Goal: Information Seeking & Learning: Check status

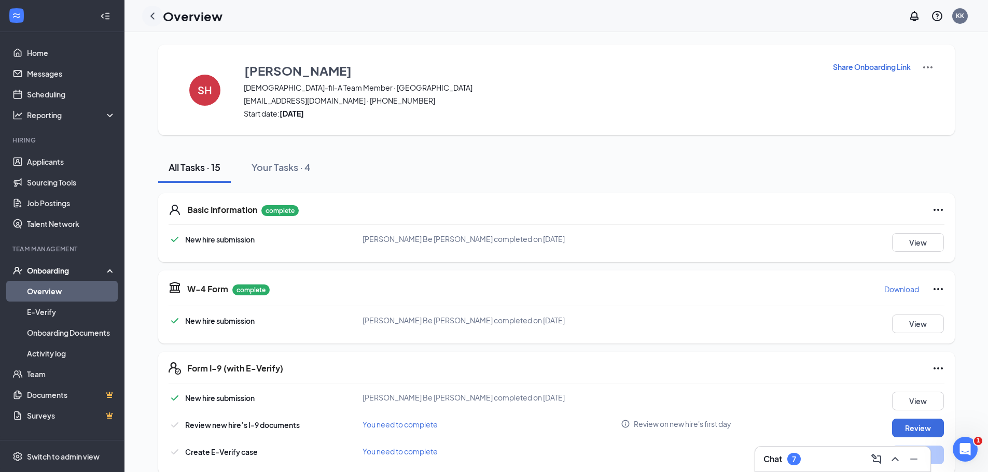
click at [151, 16] on icon "ChevronLeft" at bounding box center [152, 15] width 4 height 7
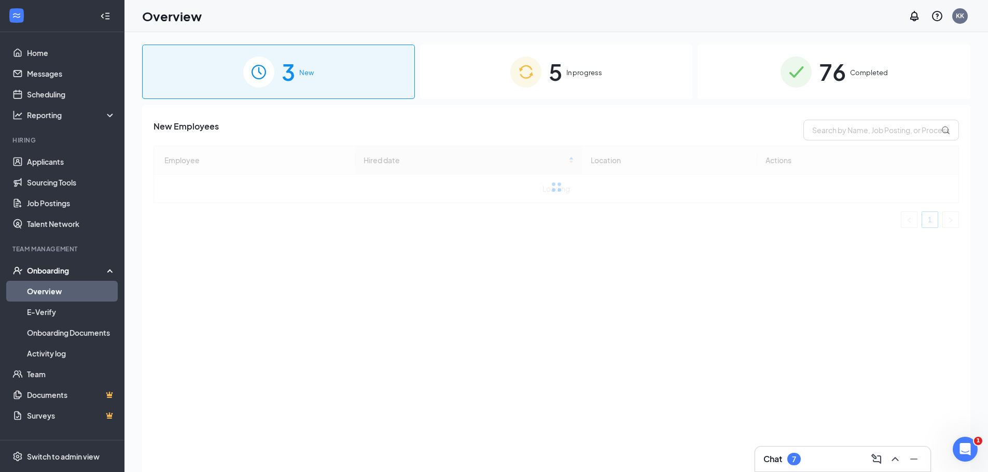
click at [650, 74] on div "5 In progress" at bounding box center [556, 72] width 273 height 54
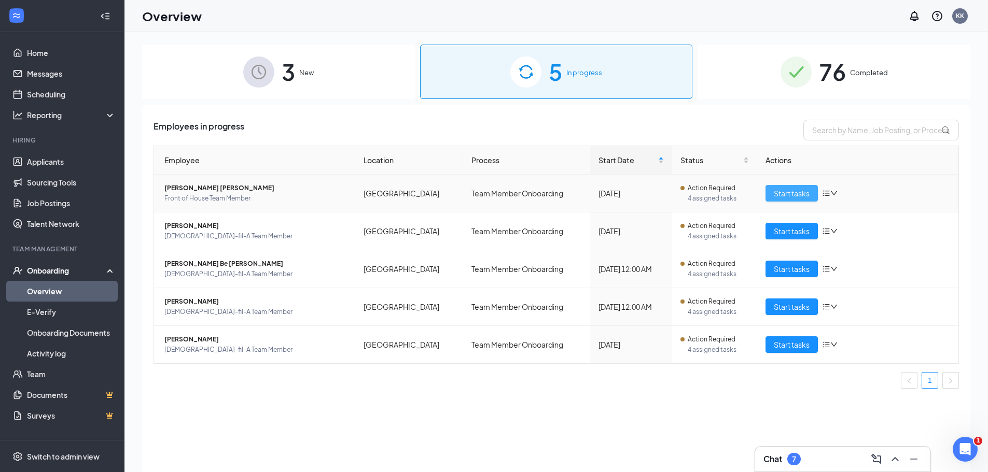
click at [786, 192] on span "Start tasks" at bounding box center [792, 193] width 36 height 11
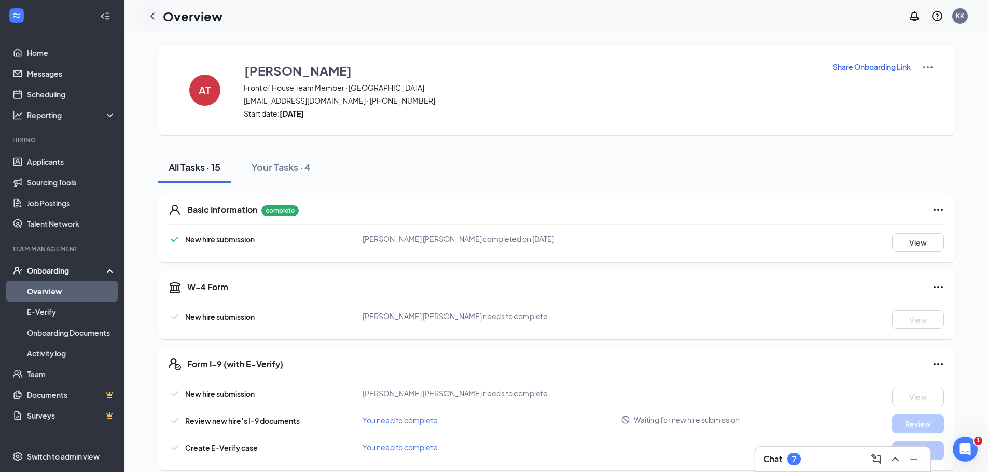
click at [152, 14] on icon "ChevronLeft" at bounding box center [152, 16] width 12 height 12
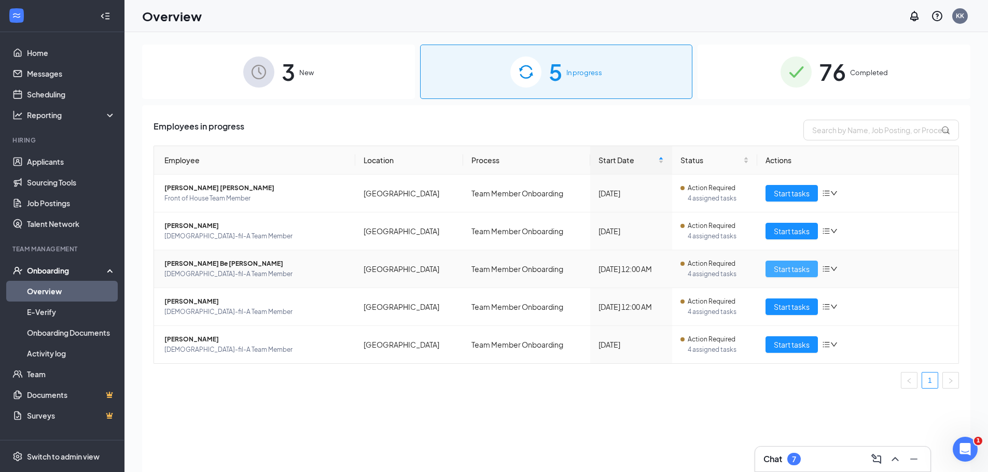
click at [787, 268] on span "Start tasks" at bounding box center [792, 268] width 36 height 11
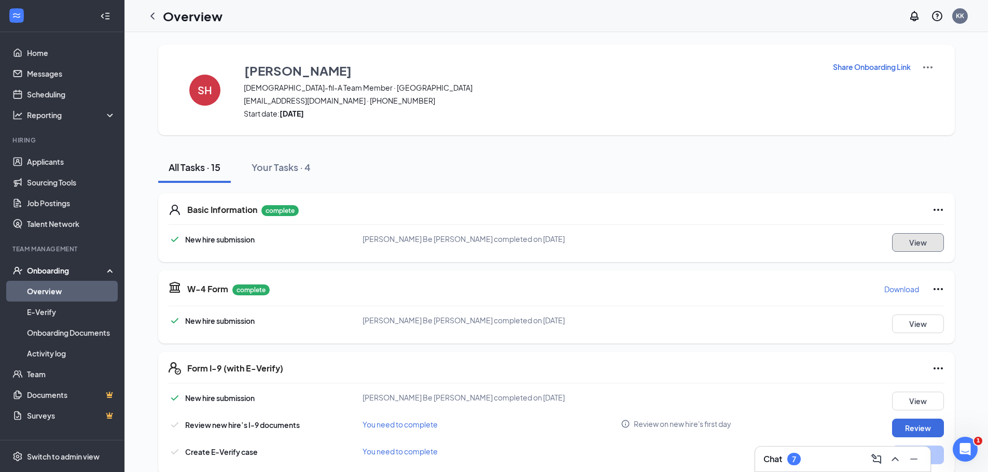
click at [914, 243] on button "View" at bounding box center [918, 242] width 52 height 19
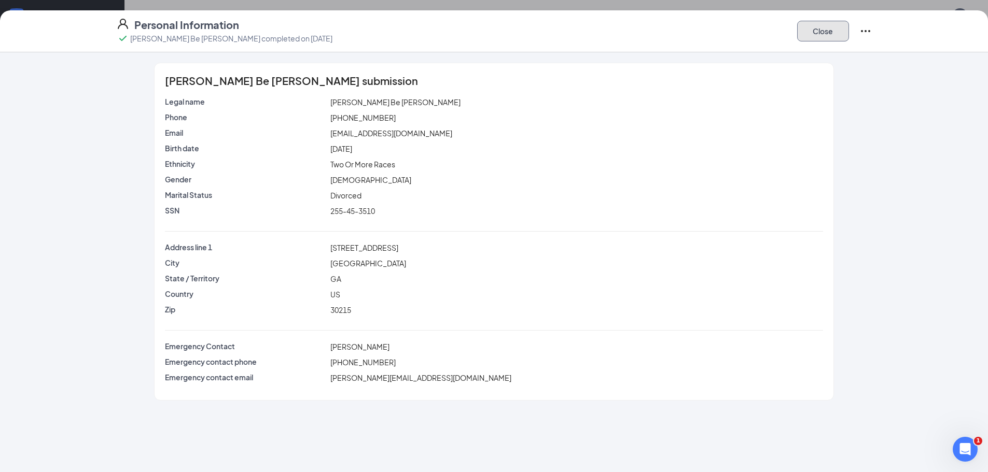
click at [814, 34] on button "Close" at bounding box center [823, 31] width 52 height 21
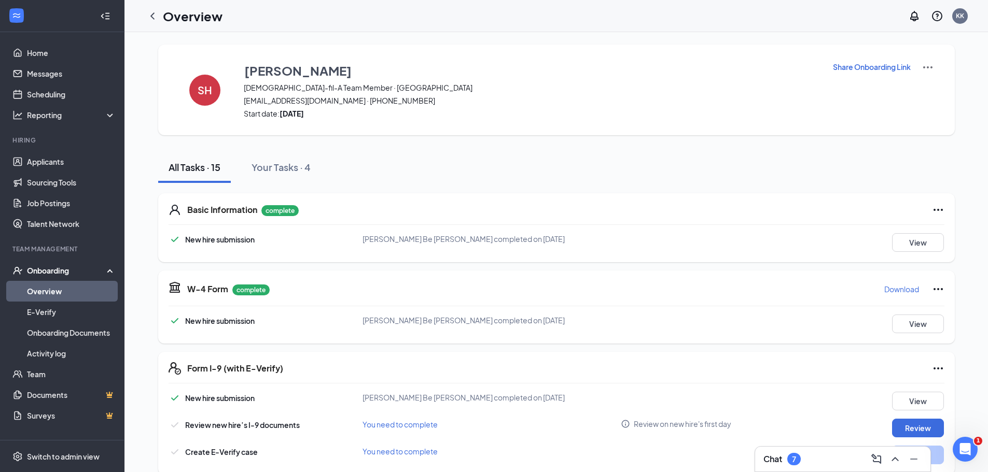
drag, startPoint x: 156, startPoint y: 13, endPoint x: 149, endPoint y: 9, distance: 7.9
click at [155, 12] on icon "ChevronLeft" at bounding box center [152, 16] width 12 height 12
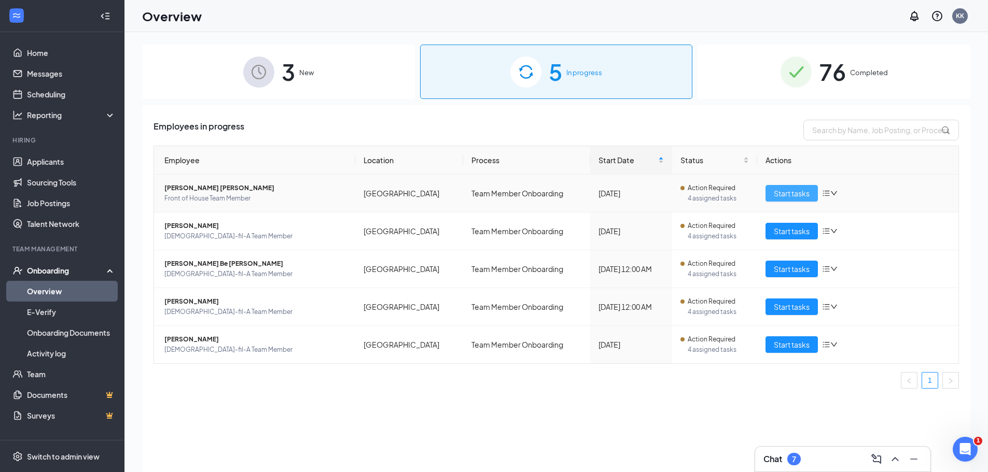
click at [777, 195] on span "Start tasks" at bounding box center [792, 193] width 36 height 11
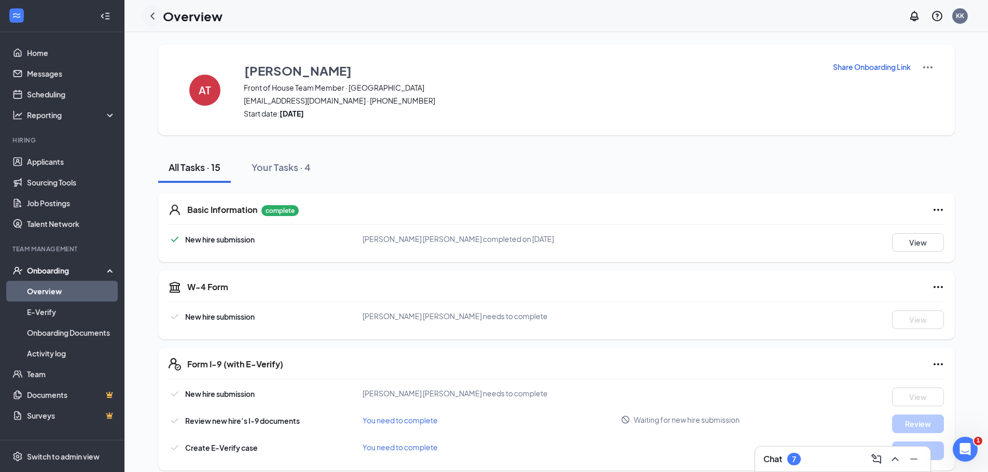
click at [152, 19] on icon "ChevronLeft" at bounding box center [152, 16] width 12 height 12
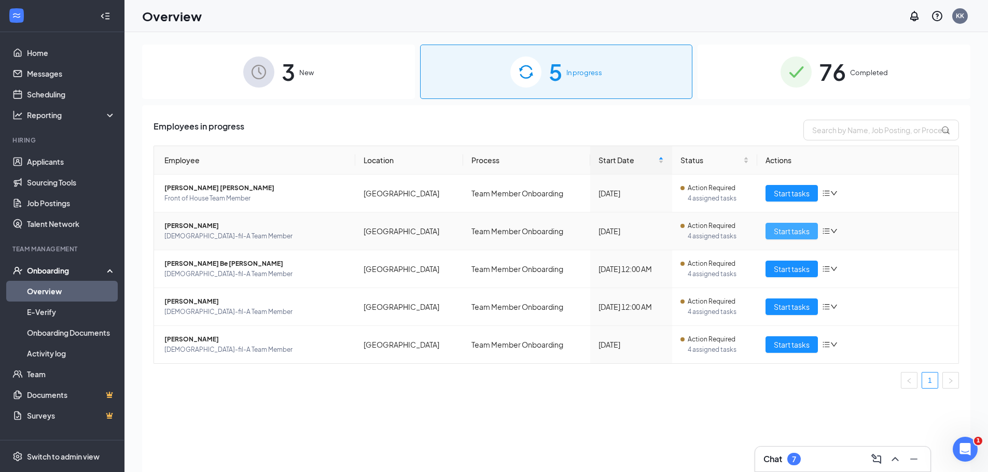
click at [789, 226] on span "Start tasks" at bounding box center [792, 231] width 36 height 11
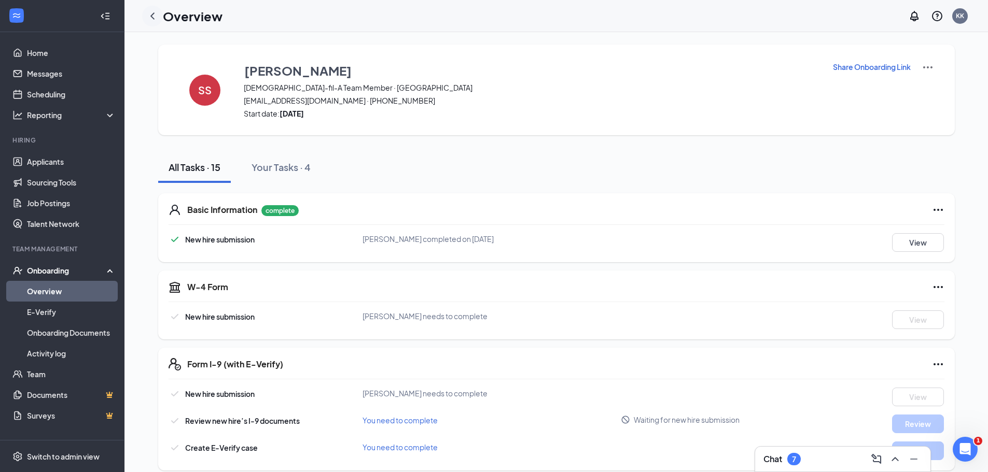
click at [153, 17] on icon "ChevronLeft" at bounding box center [152, 15] width 4 height 7
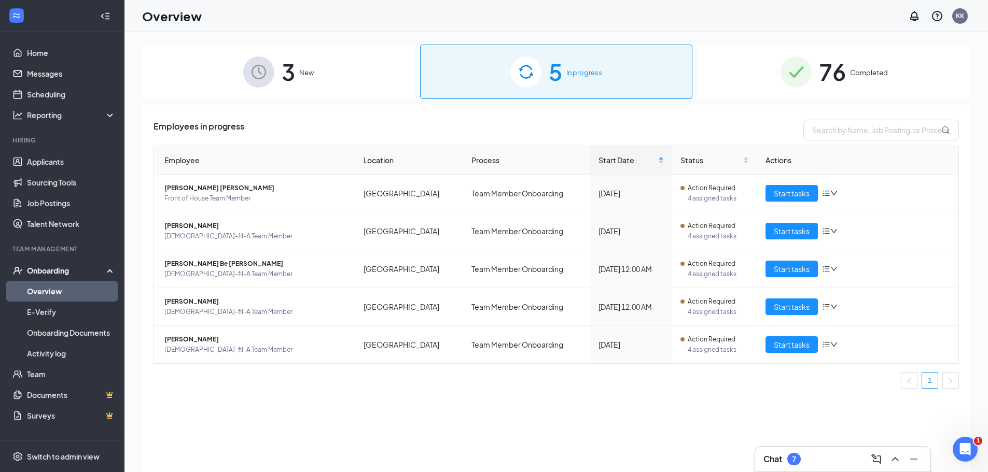
click at [860, 74] on span "Completed" at bounding box center [869, 72] width 38 height 10
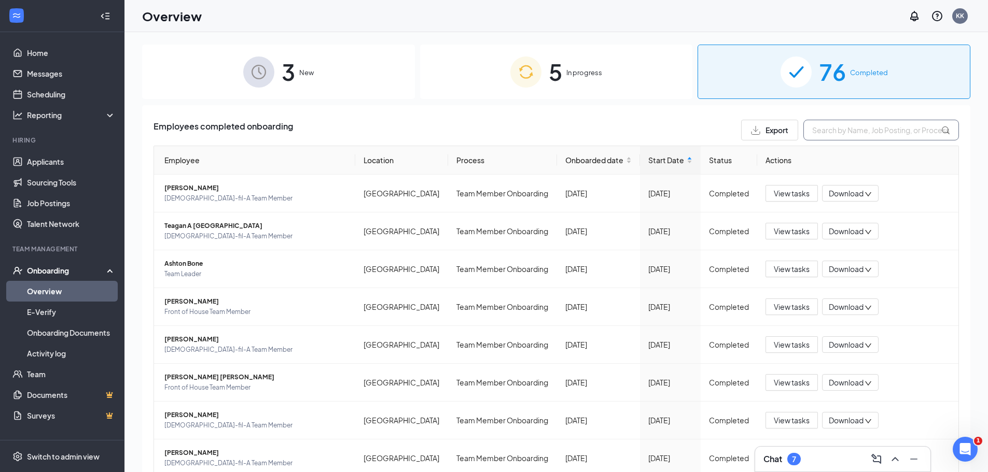
click at [814, 132] on input "text" at bounding box center [881, 130] width 156 height 21
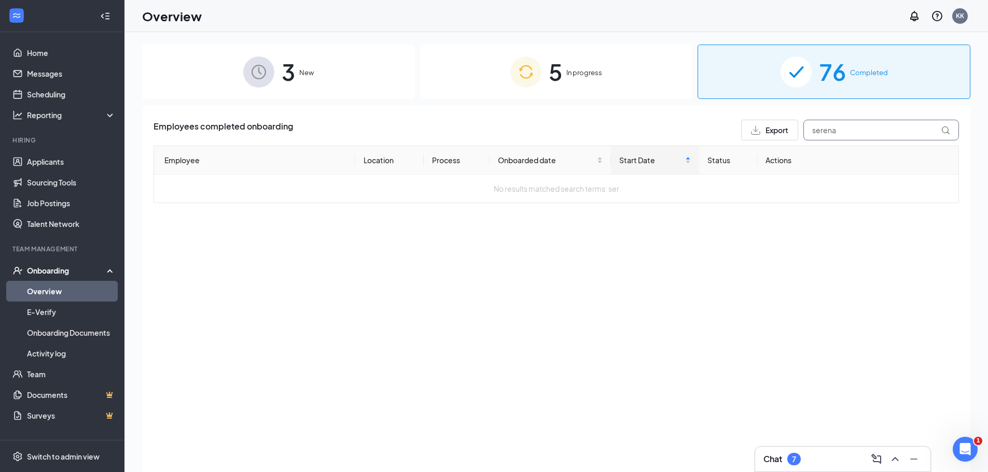
type input "serena"
click at [302, 66] on div "3 New" at bounding box center [278, 72] width 273 height 54
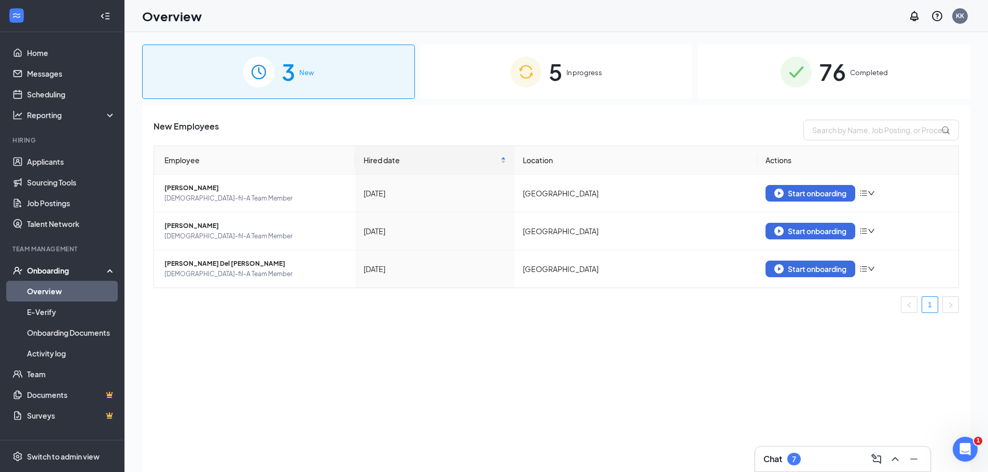
click at [585, 72] on span "In progress" at bounding box center [584, 72] width 36 height 10
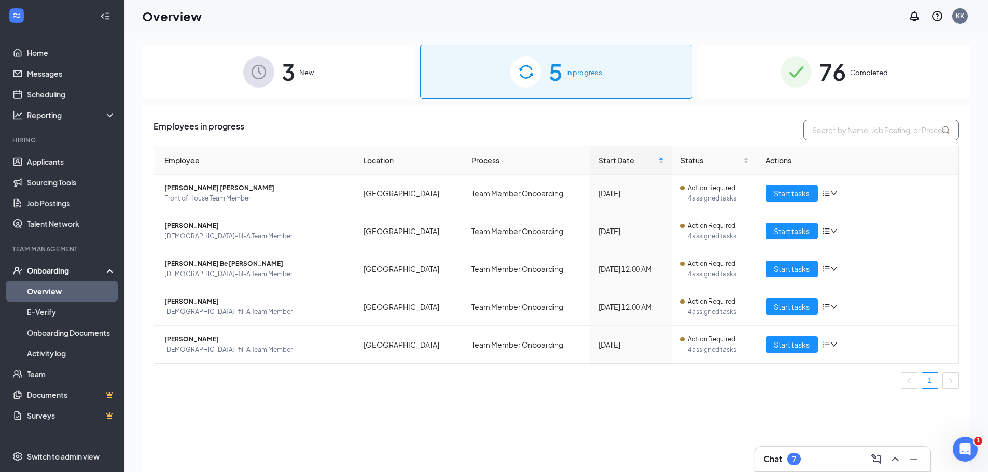
click at [811, 132] on input "text" at bounding box center [881, 130] width 156 height 21
type input "fow"
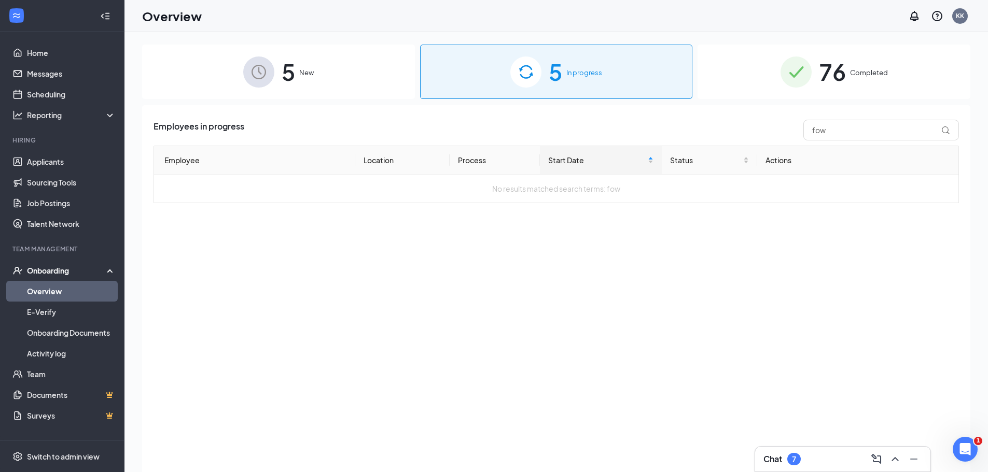
click at [876, 48] on div "76 Completed" at bounding box center [833, 72] width 273 height 54
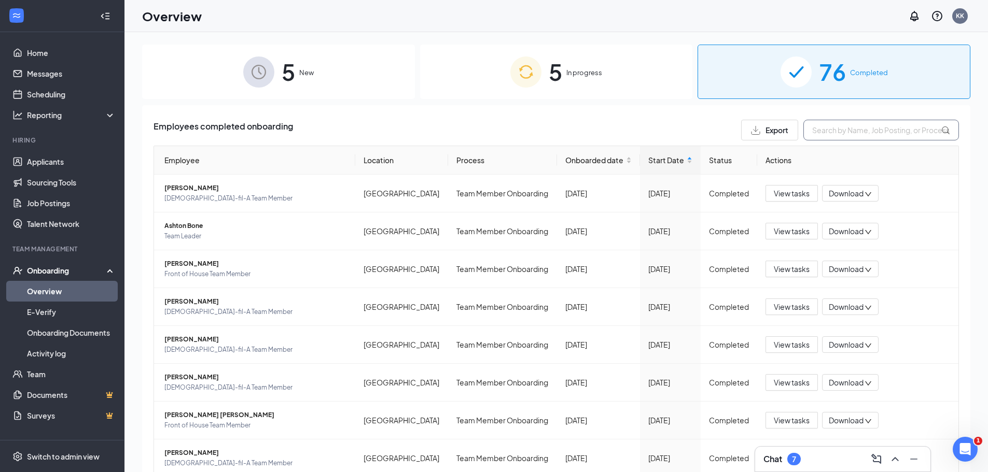
click at [846, 123] on input "text" at bounding box center [881, 130] width 156 height 21
type input "[PERSON_NAME]"
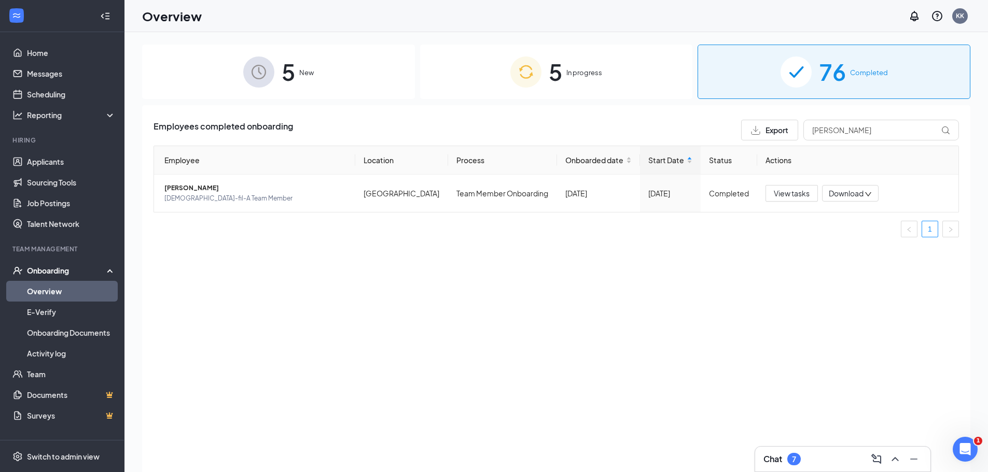
click at [603, 73] on div "5 In progress" at bounding box center [556, 72] width 273 height 54
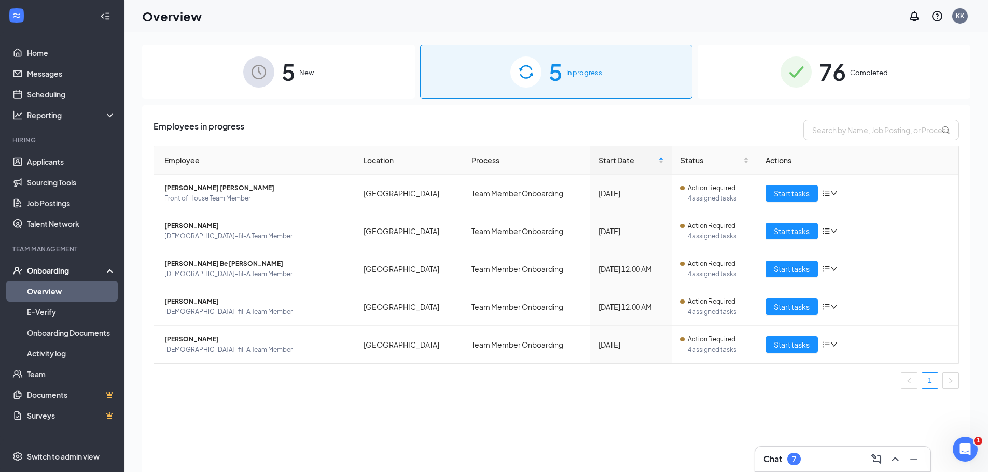
click at [307, 67] on div "5 New" at bounding box center [278, 72] width 273 height 54
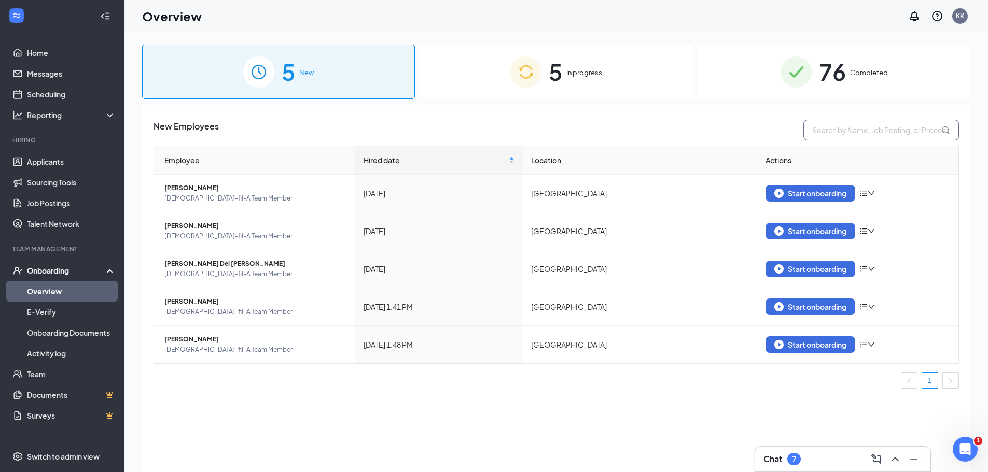
click at [839, 129] on input "text" at bounding box center [881, 130] width 156 height 21
type input "[PERSON_NAME]"
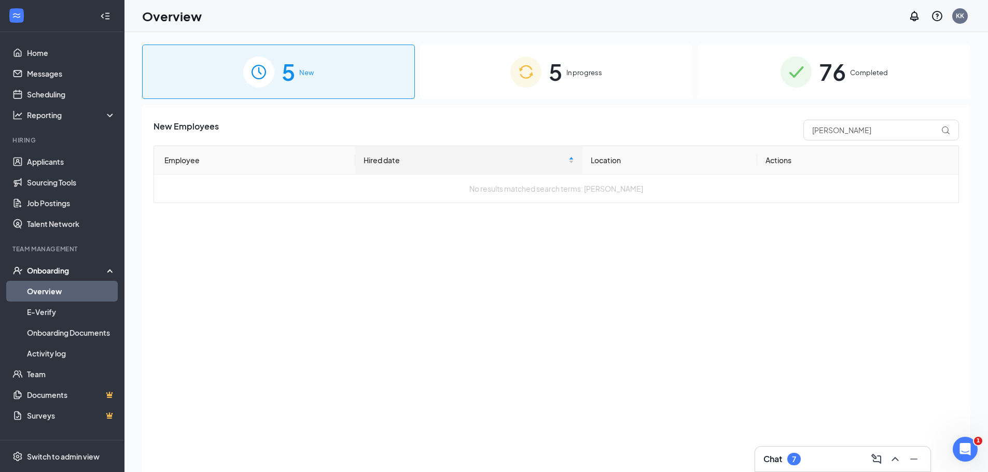
click at [570, 84] on div "5 In progress" at bounding box center [556, 72] width 273 height 54
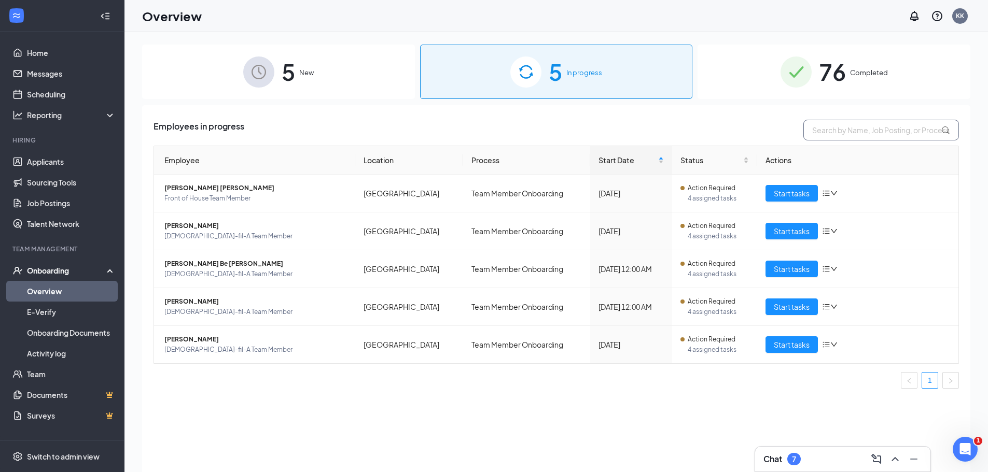
click at [841, 132] on input "text" at bounding box center [881, 130] width 156 height 21
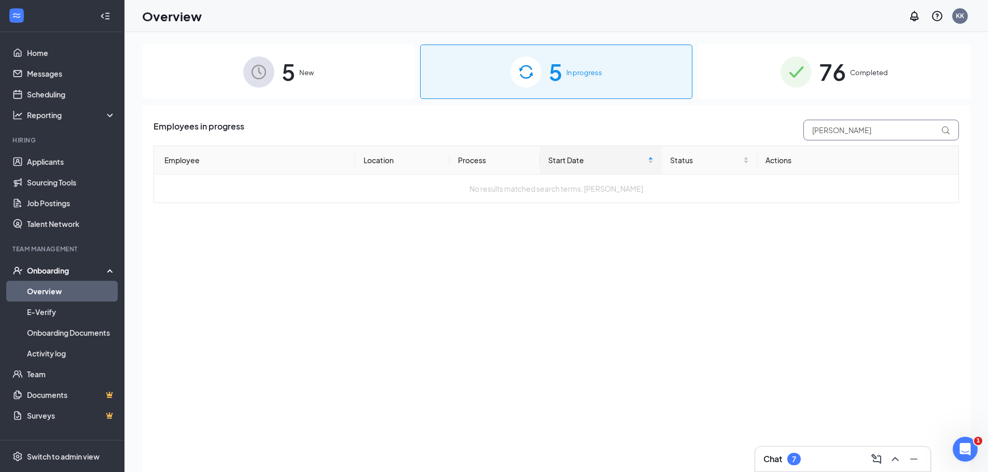
type input "[PERSON_NAME]"
click at [290, 69] on span "5" at bounding box center [288, 72] width 13 height 36
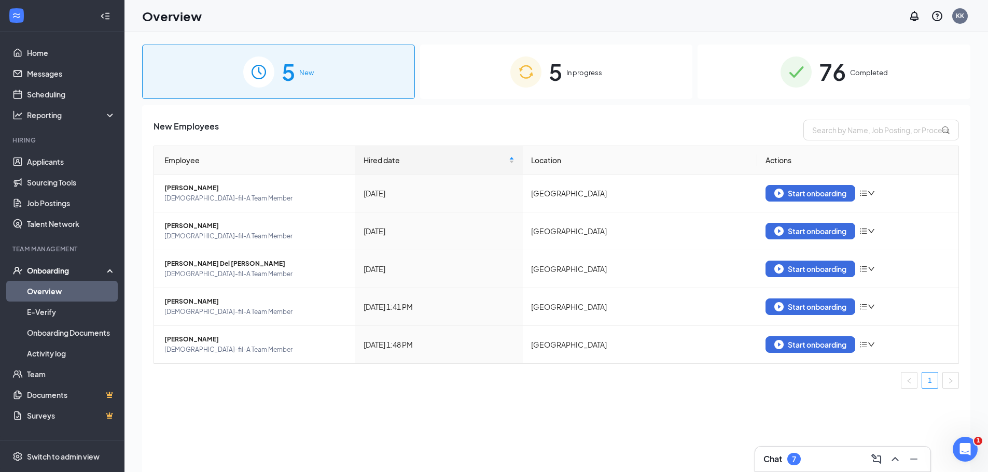
click at [845, 67] on span "76" at bounding box center [832, 72] width 27 height 36
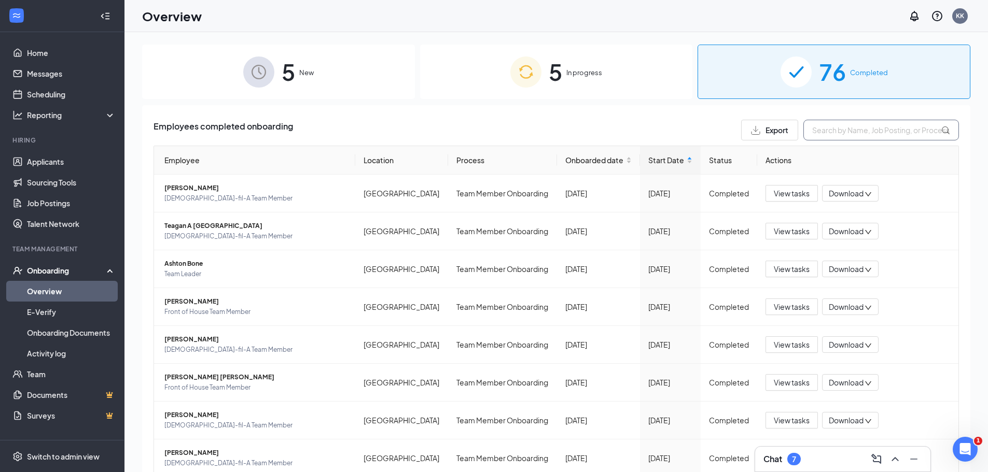
click at [834, 134] on input "text" at bounding box center [881, 130] width 156 height 21
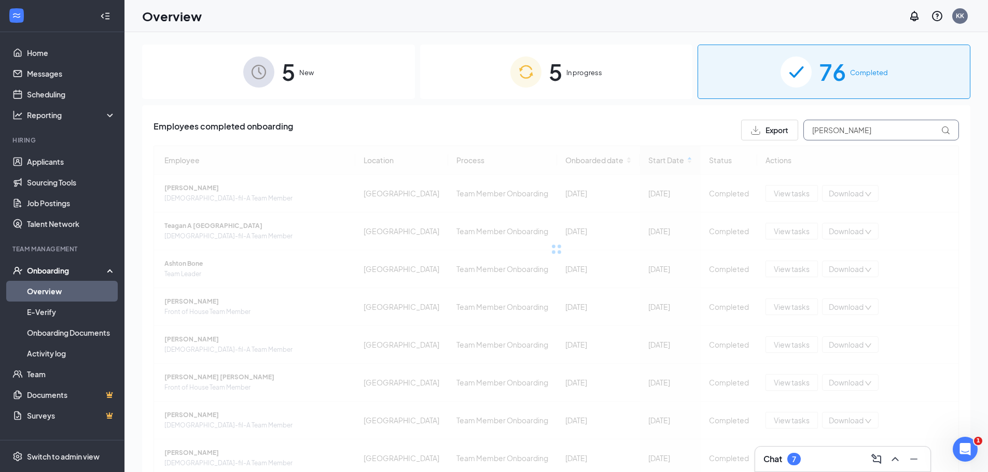
type input "[PERSON_NAME]"
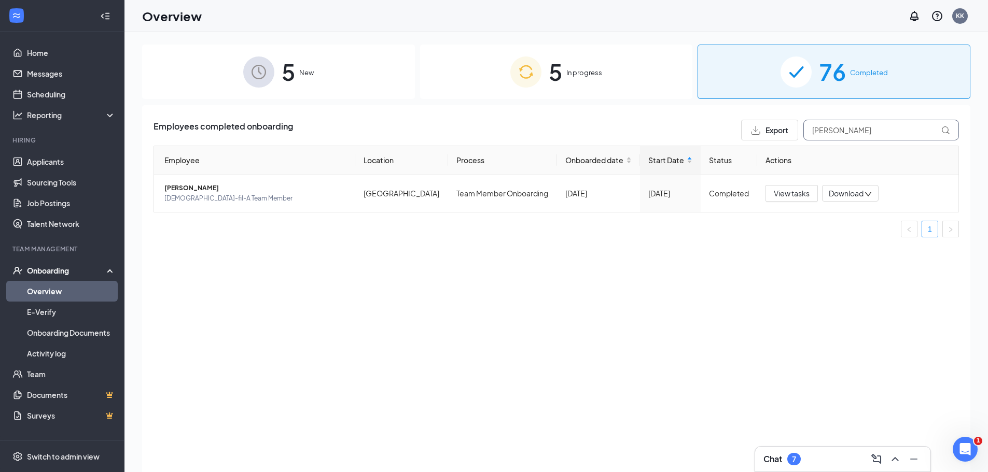
drag, startPoint x: 841, startPoint y: 135, endPoint x: 730, endPoint y: 139, distance: 110.5
click at [747, 136] on div "Export jacob" at bounding box center [850, 130] width 218 height 21
